Goal: Transaction & Acquisition: Purchase product/service

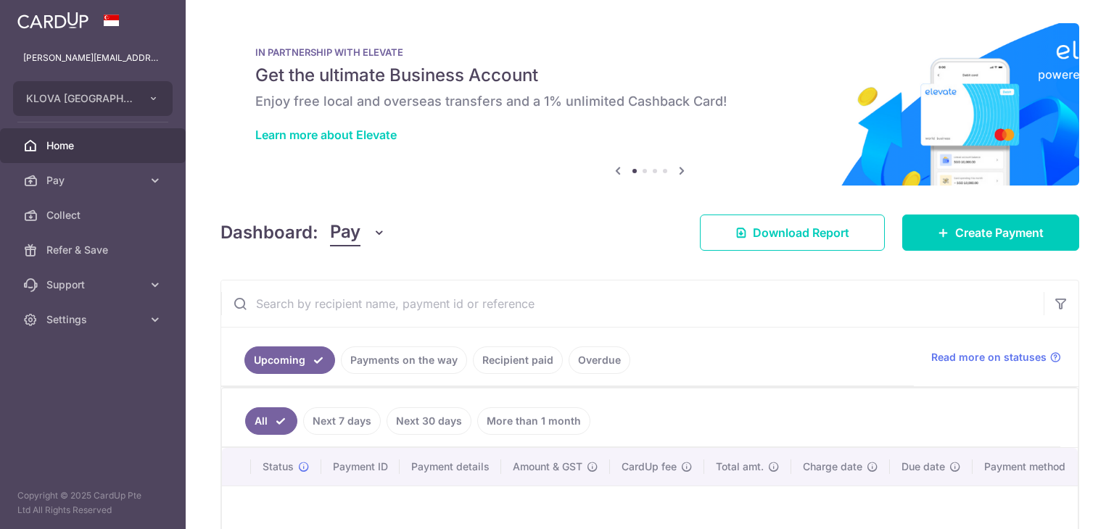
click at [955, 227] on span "Create Payment" at bounding box center [999, 232] width 88 height 17
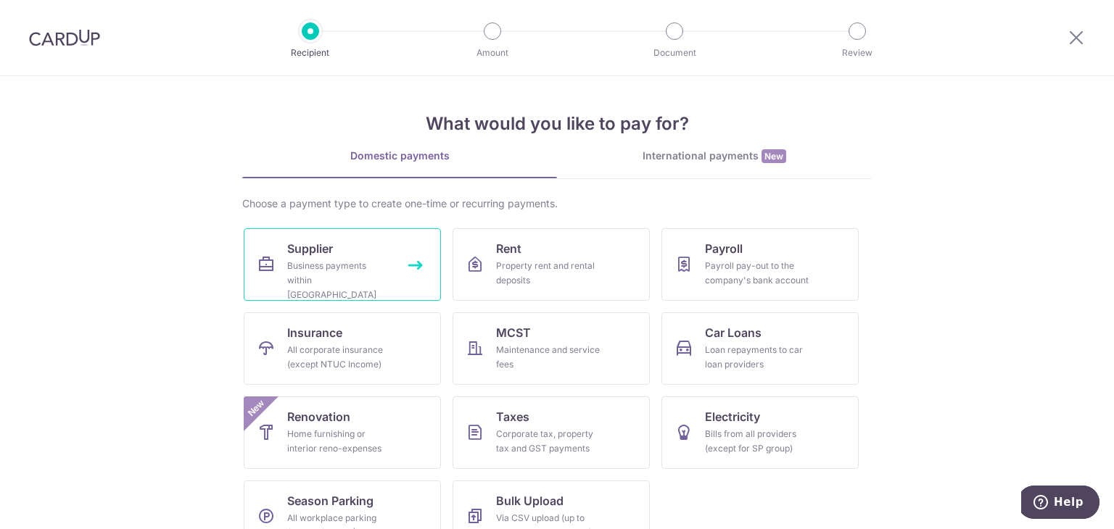
click at [379, 281] on div "Business payments within Singapore" at bounding box center [339, 281] width 104 height 44
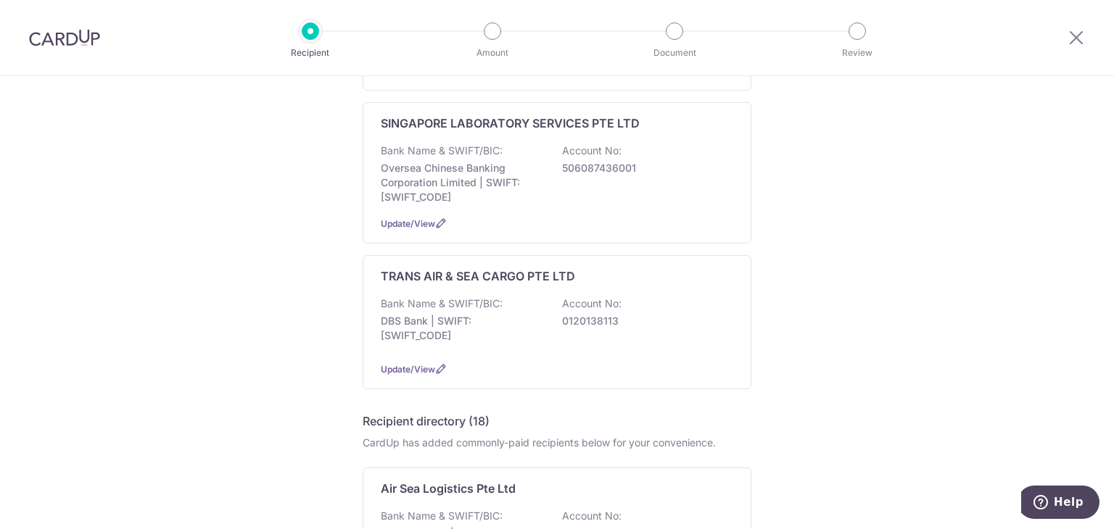
scroll to position [510, 0]
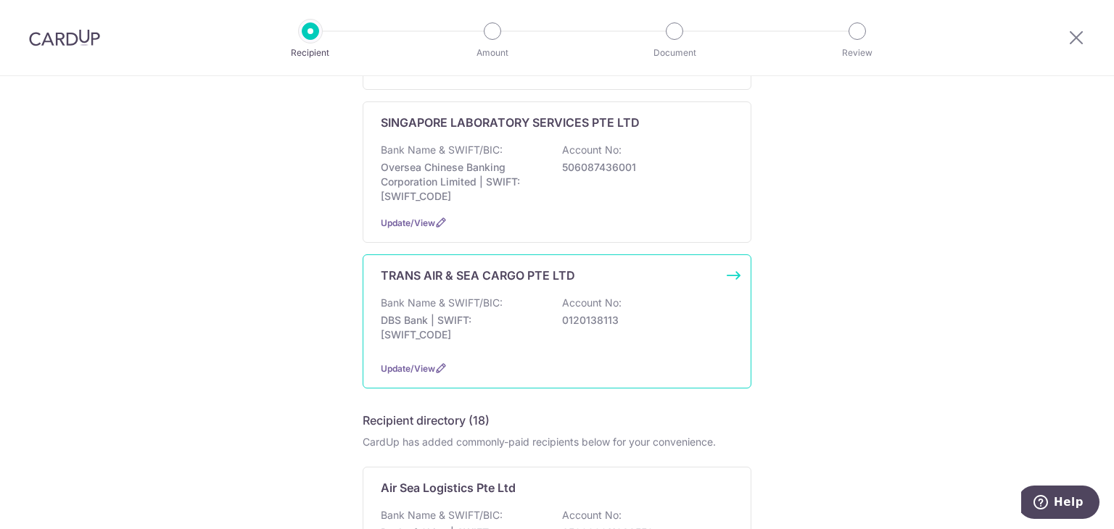
click at [644, 296] on div "Bank Name & SWIFT/BIC: DBS Bank | SWIFT: DBSSSGSGXXX Account No: 0120138113" at bounding box center [557, 323] width 352 height 54
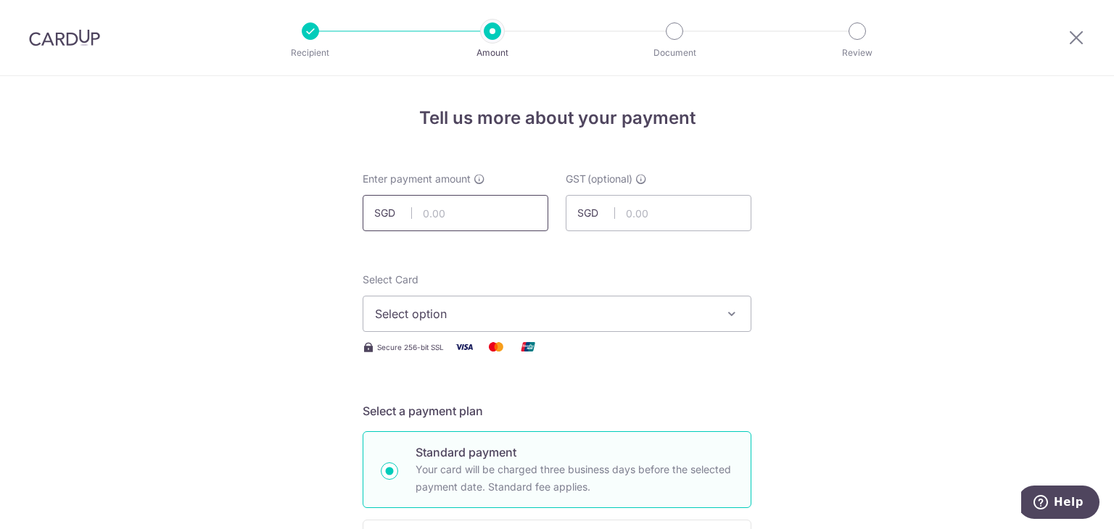
click at [486, 223] on input "text" at bounding box center [456, 213] width 186 height 36
type input "2,749.97"
drag, startPoint x: 636, startPoint y: 291, endPoint x: 638, endPoint y: 313, distance: 22.6
click at [638, 313] on div "Select Card Select option Add credit card Your Cards **** 1158 **** 0396 **** 1…" at bounding box center [557, 302] width 389 height 59
click at [638, 313] on span "Select option" at bounding box center [544, 313] width 338 height 17
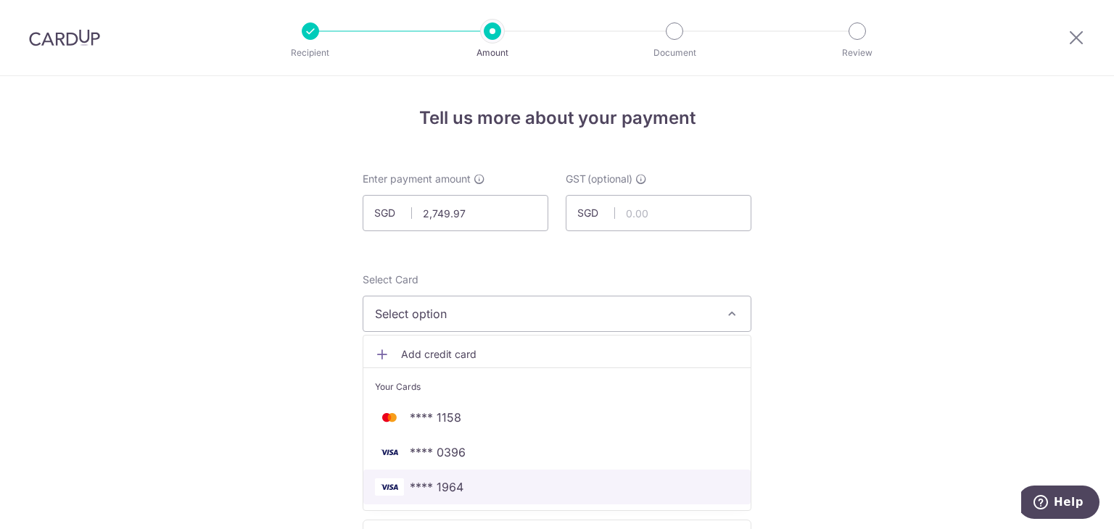
click at [464, 498] on link "**** 1964" at bounding box center [556, 487] width 387 height 35
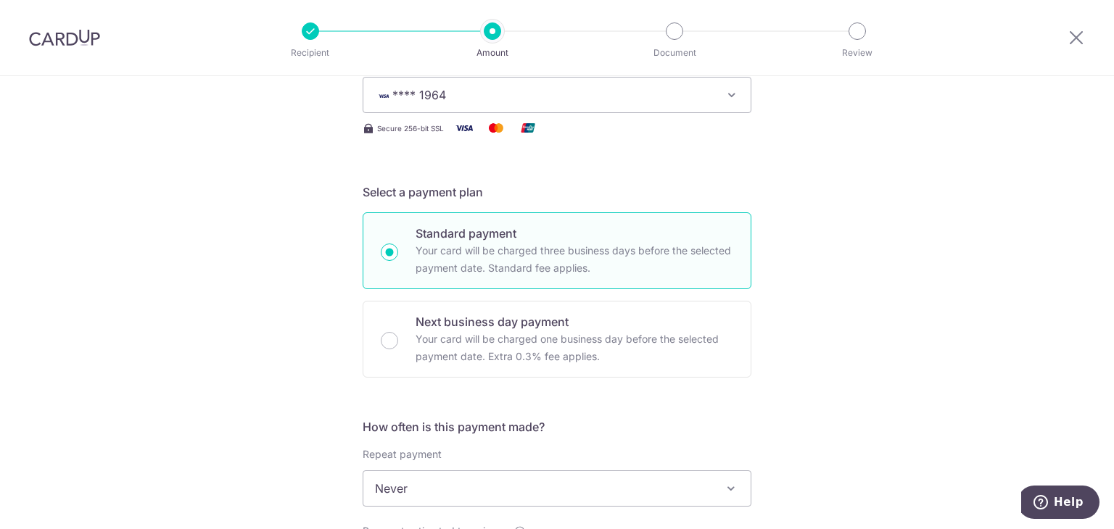
scroll to position [334, 0]
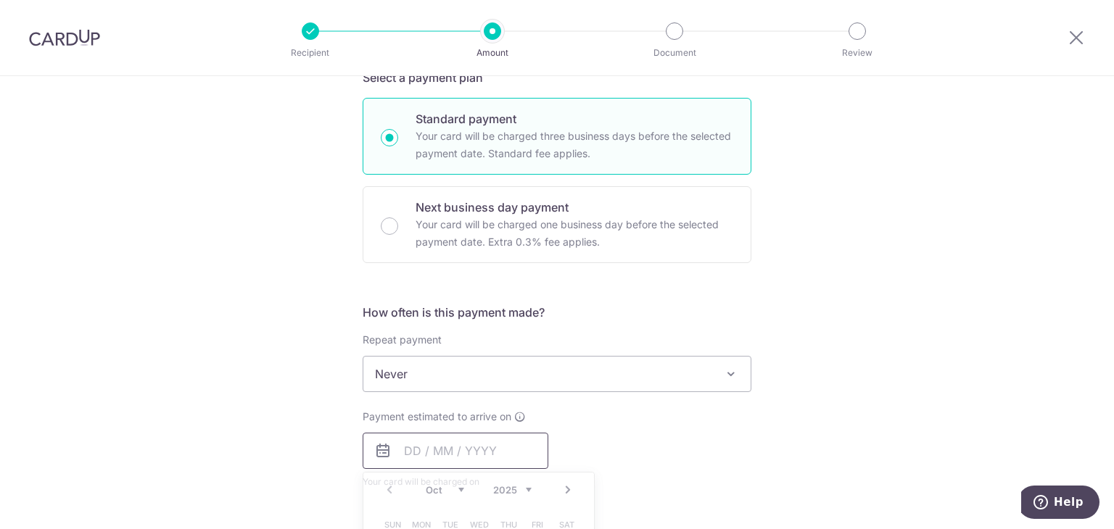
click at [442, 440] on input "text" at bounding box center [456, 451] width 186 height 36
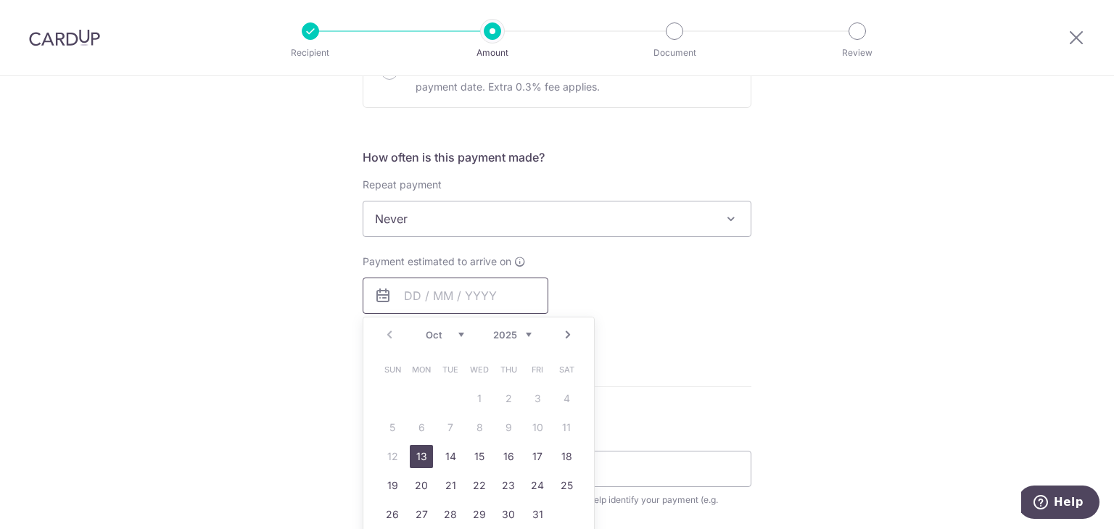
scroll to position [503, 0]
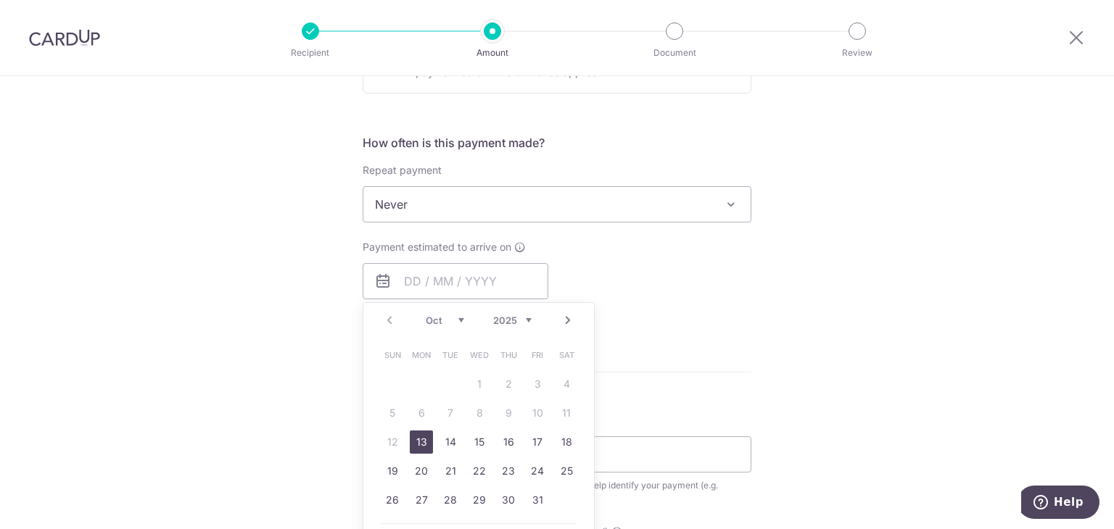
click at [421, 441] on link "13" at bounding box center [421, 442] width 23 height 23
type input "[DATE]"
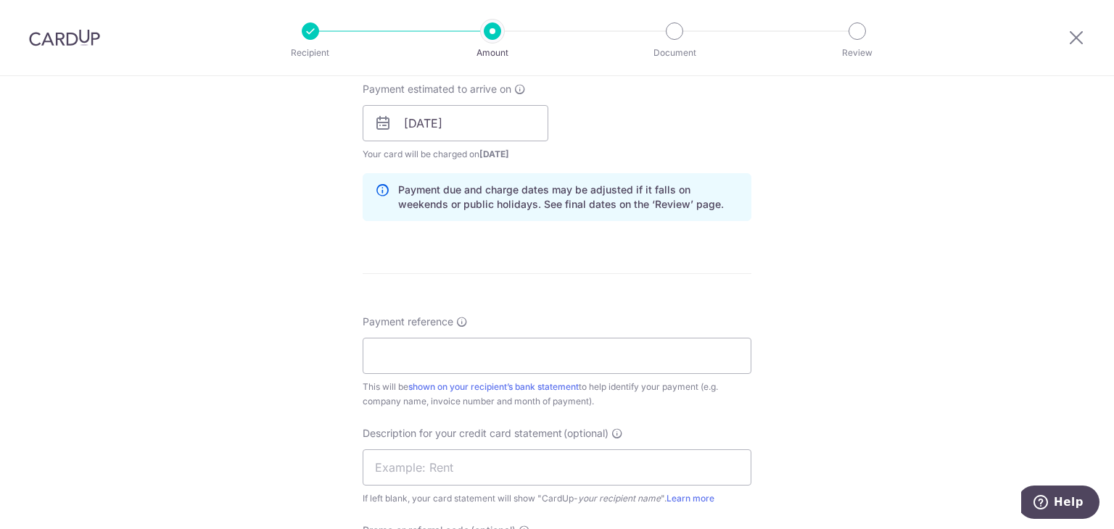
scroll to position [667, 0]
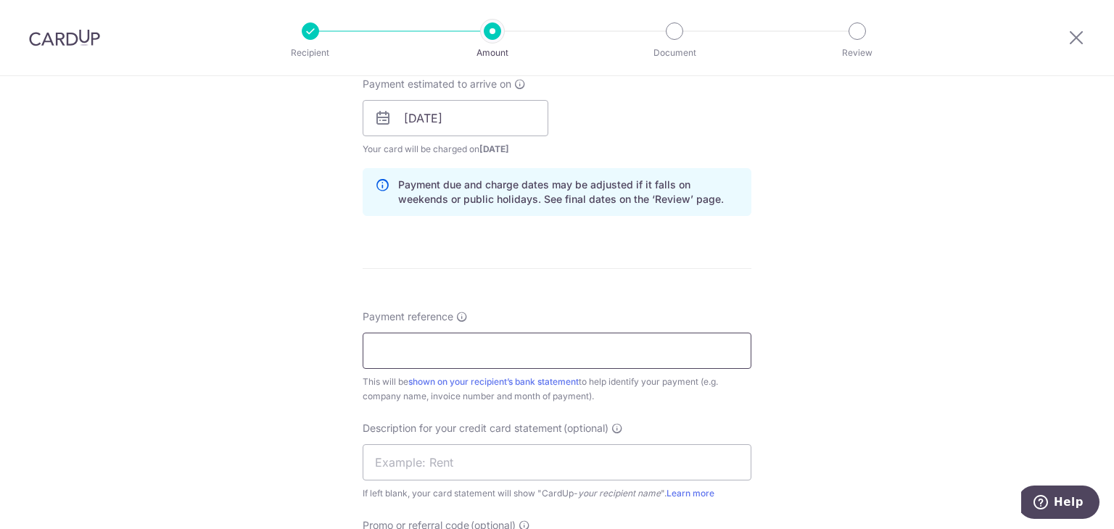
click at [502, 347] on input "Payment reference" at bounding box center [557, 351] width 389 height 36
click at [444, 353] on input "envy and pride" at bounding box center [557, 351] width 389 height 36
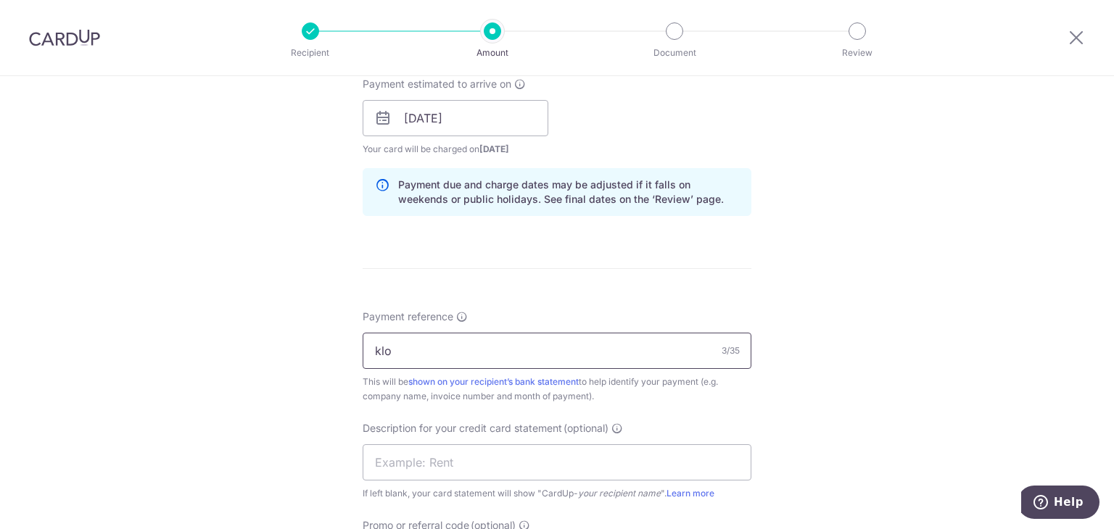
type input "klova"
click at [421, 466] on input "text" at bounding box center [557, 463] width 389 height 36
type input "klova"
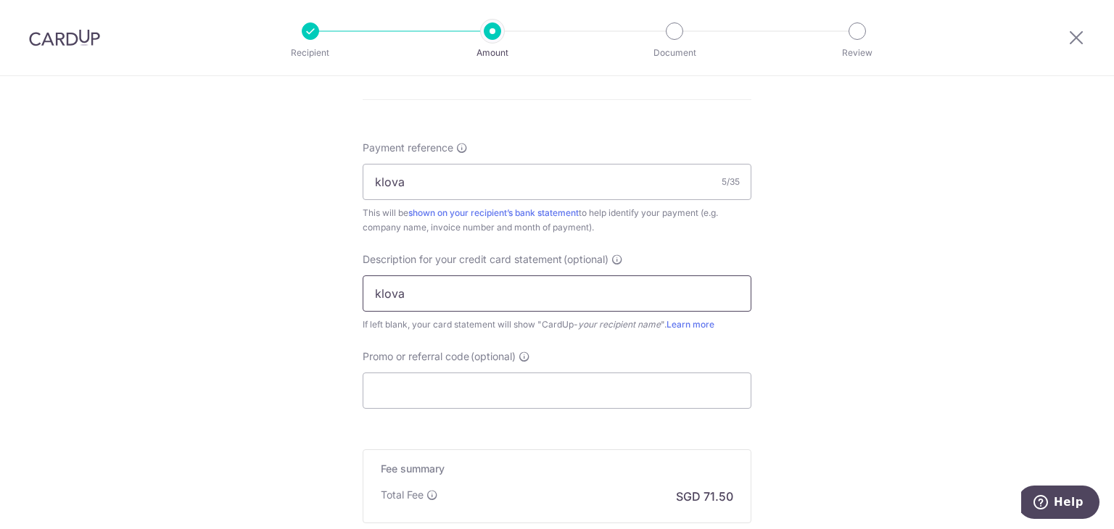
scroll to position [896, 0]
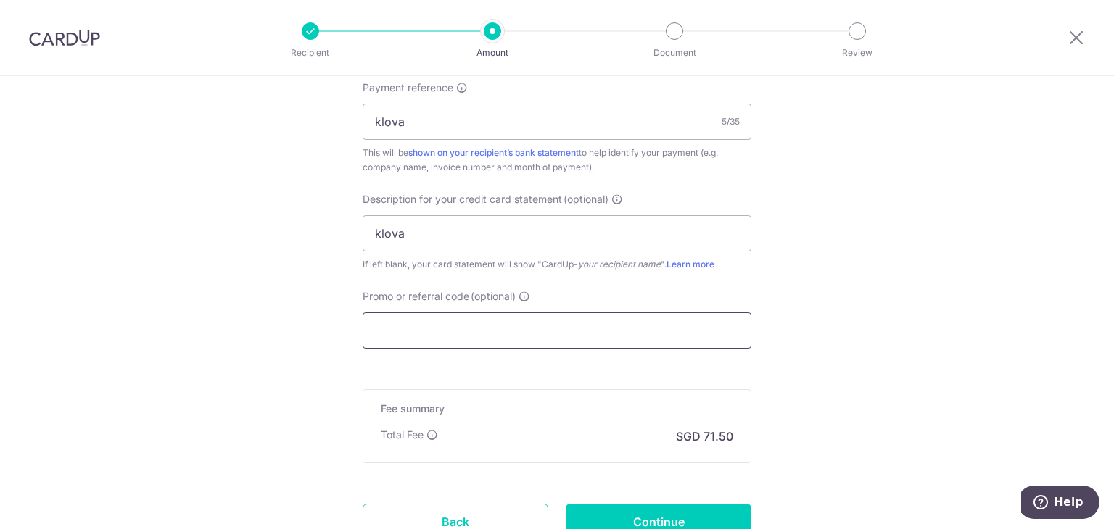
click at [458, 315] on input "Promo or referral code (optional)" at bounding box center [557, 331] width 389 height 36
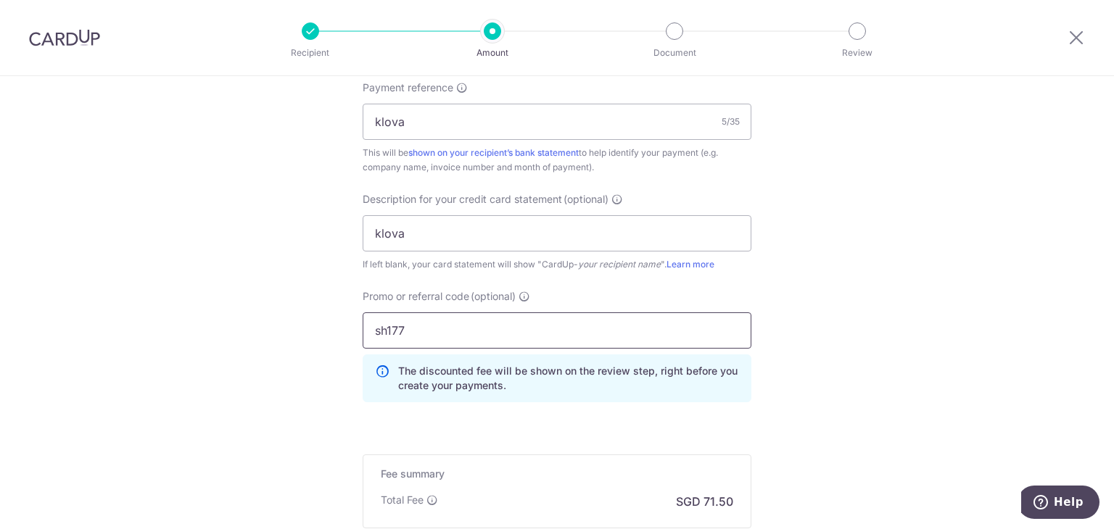
scroll to position [1079, 0]
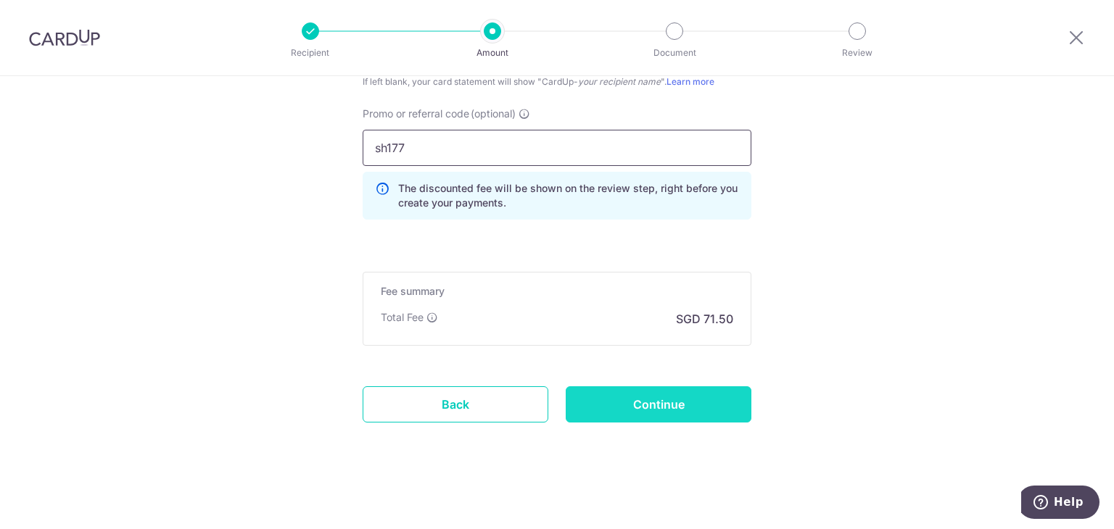
type input "sh177"
click at [646, 392] on input "Continue" at bounding box center [659, 405] width 186 height 36
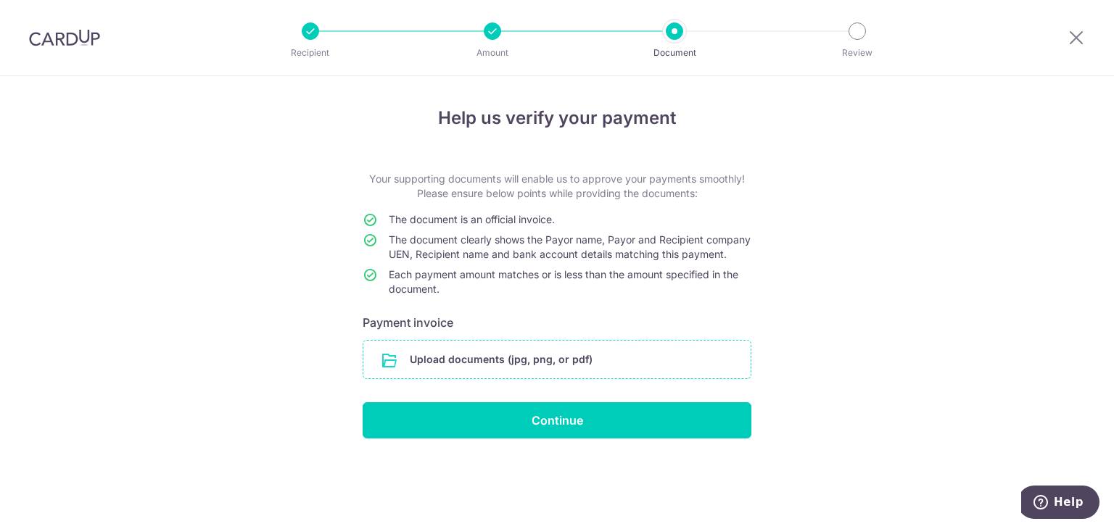
click at [460, 376] on input "file" at bounding box center [556, 360] width 387 height 38
click at [533, 379] on input "file" at bounding box center [556, 360] width 387 height 38
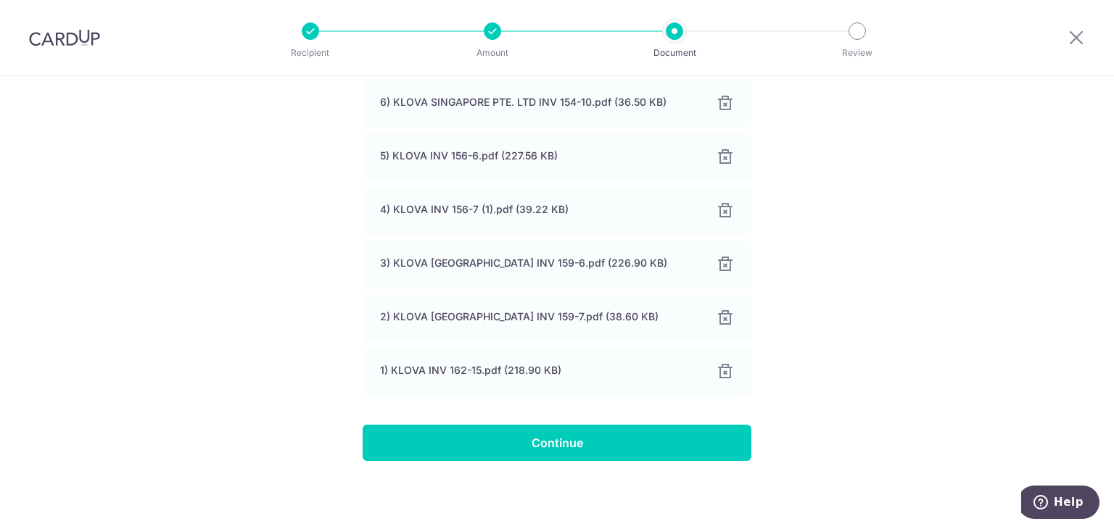
scroll to position [426, 0]
click at [551, 465] on div "Help us verify your payment Your supporting documents will enable us to approve…" at bounding box center [557, 96] width 1114 height 866
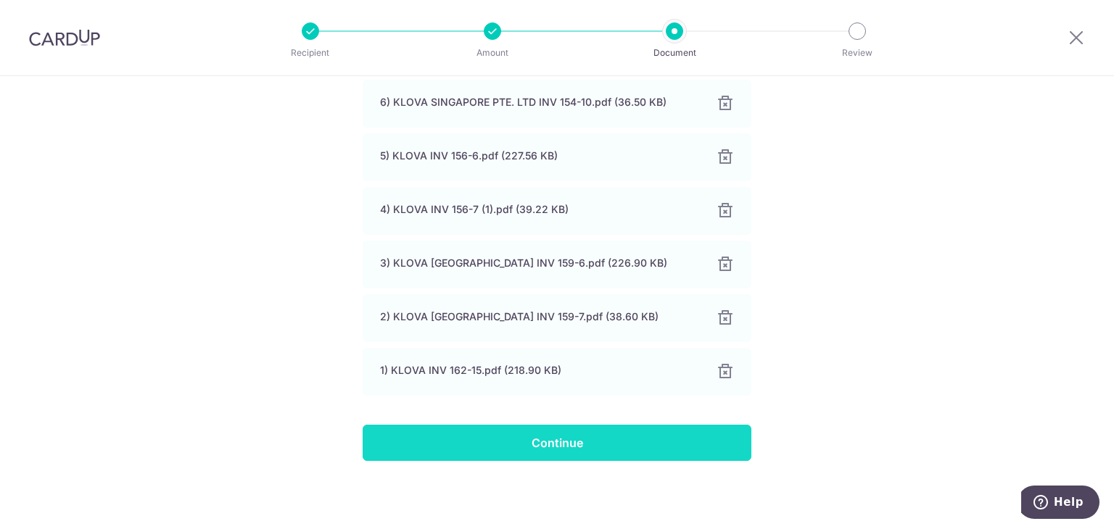
click at [542, 430] on input "Continue" at bounding box center [557, 443] width 389 height 36
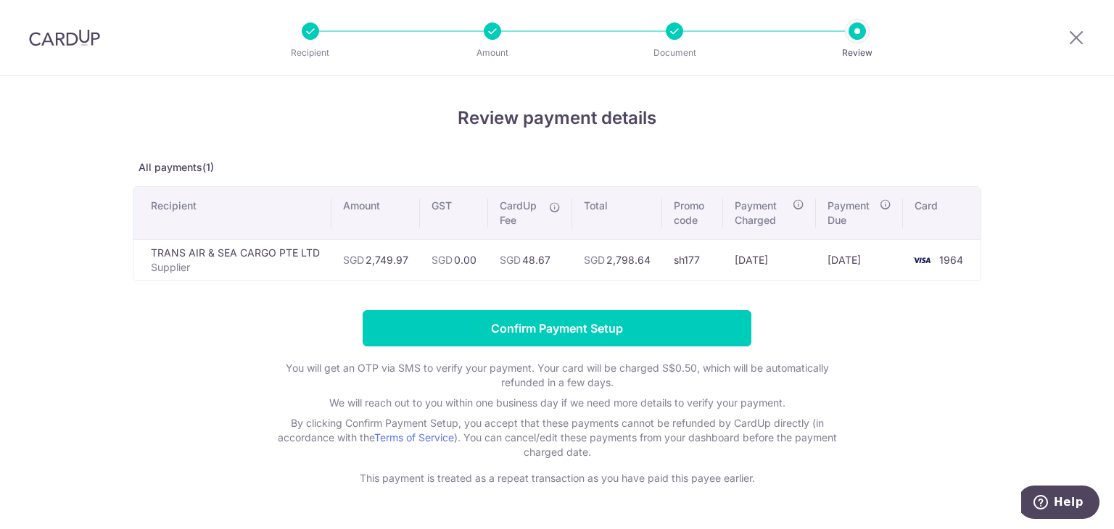
click at [519, 332] on input "Confirm Payment Setup" at bounding box center [557, 328] width 389 height 36
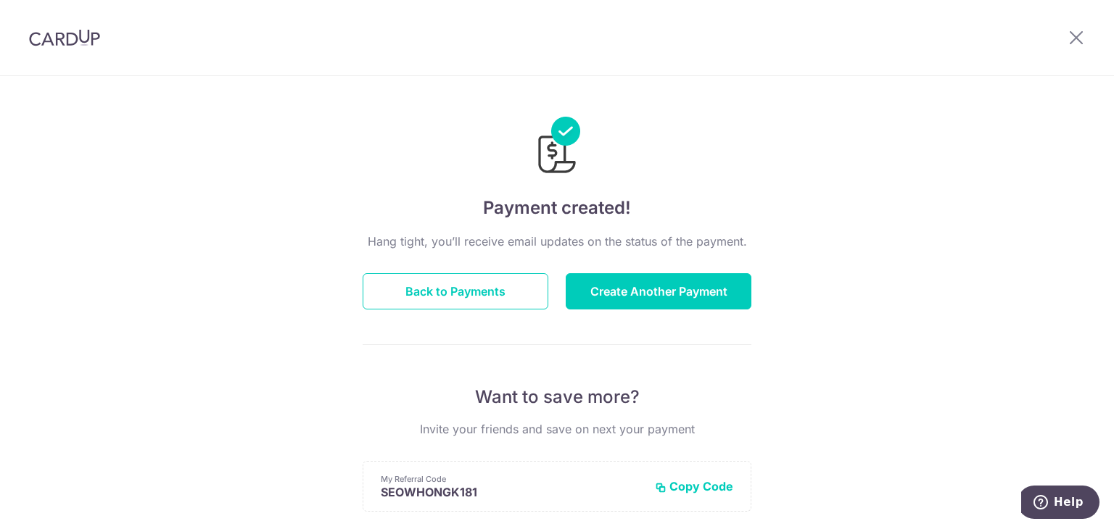
click at [1074, 47] on div at bounding box center [1076, 37] width 75 height 75
click at [1077, 39] on icon at bounding box center [1076, 37] width 17 height 18
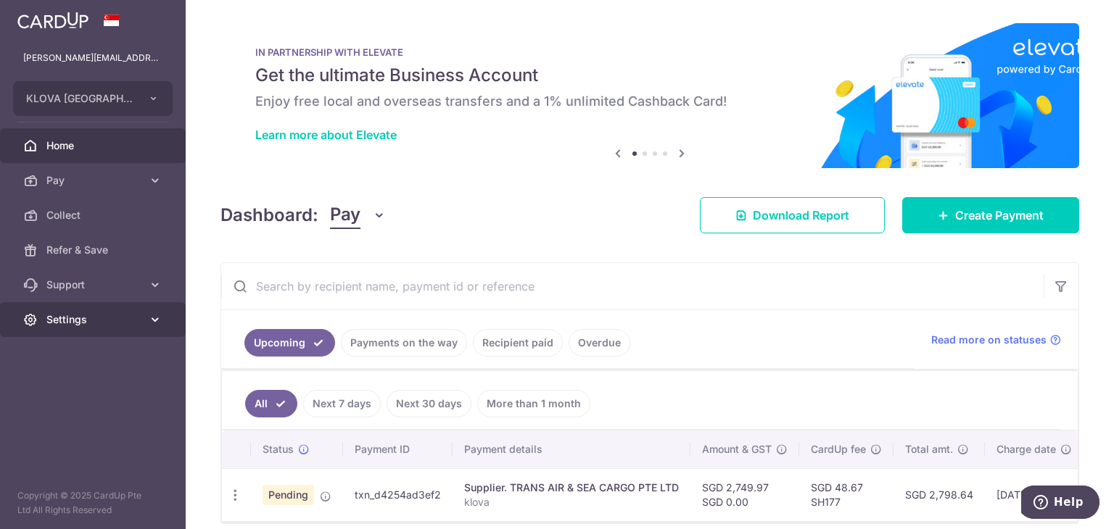
click at [115, 321] on span "Settings" at bounding box center [94, 320] width 96 height 15
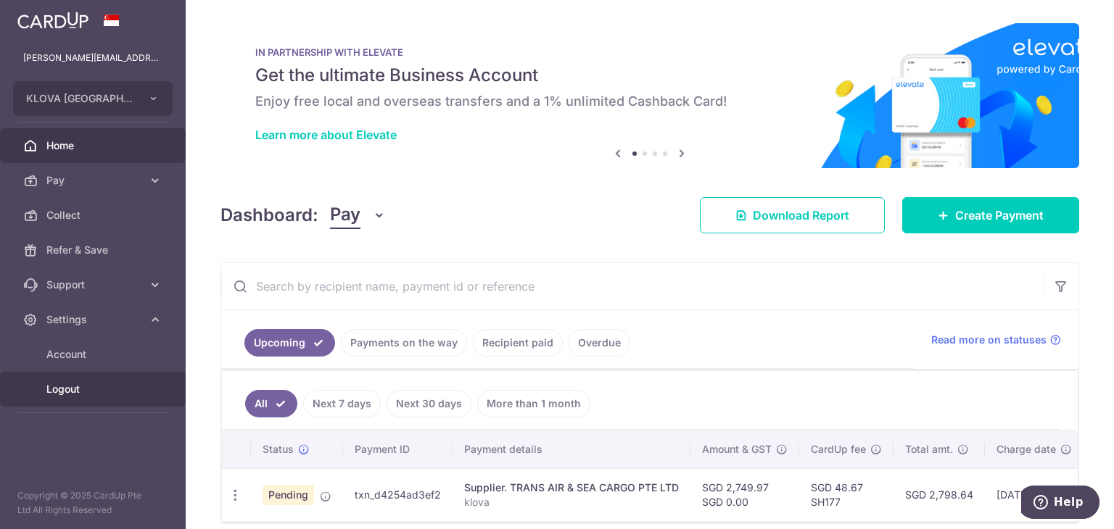
click at [91, 400] on link "Logout" at bounding box center [93, 389] width 186 height 35
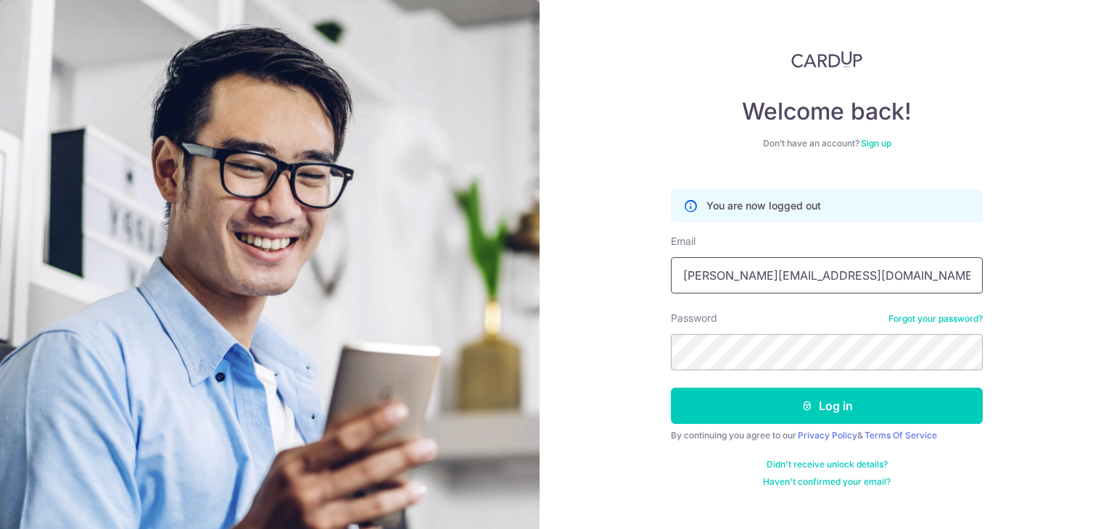
click at [806, 273] on input "Jolyne@starkeliving.com" at bounding box center [827, 275] width 312 height 36
type input "[EMAIL_ADDRESS][DOMAIN_NAME]"
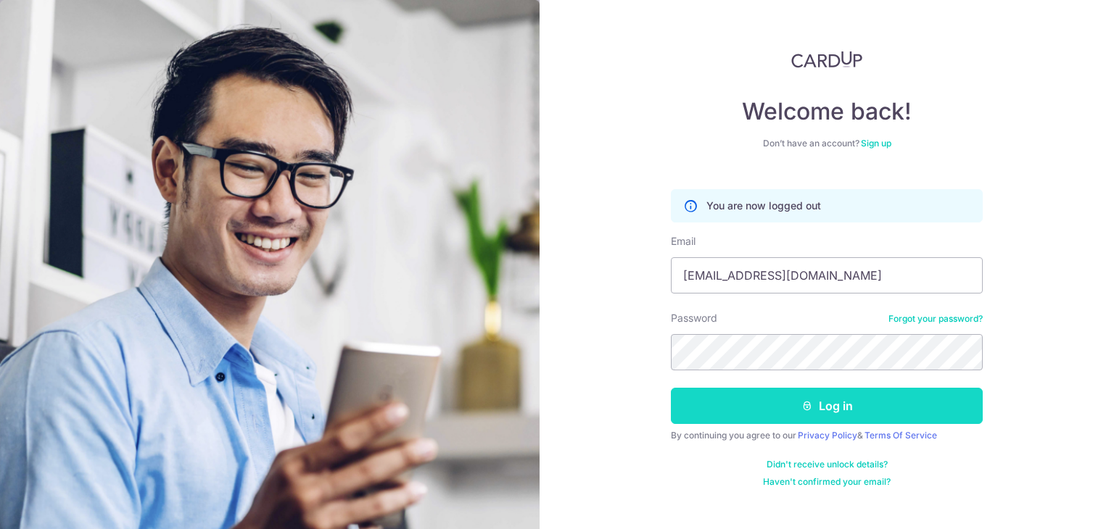
click at [791, 412] on button "Log in" at bounding box center [827, 406] width 312 height 36
